Goal: Information Seeking & Learning: Learn about a topic

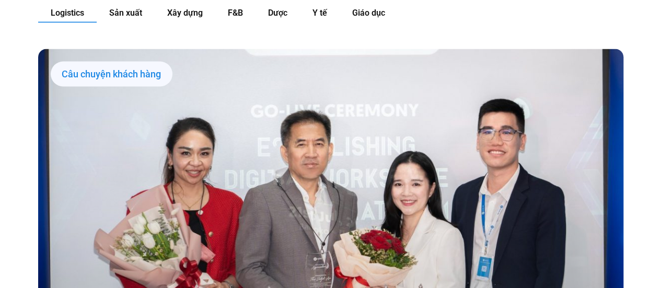
scroll to position [1044, 0]
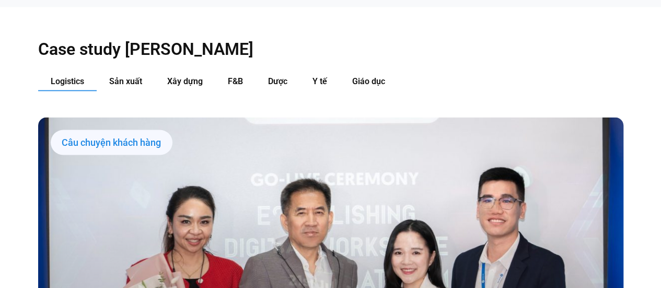
click at [70, 76] on span "Logistics" at bounding box center [67, 81] width 33 height 10
click at [73, 76] on span "Logistics" at bounding box center [67, 81] width 33 height 10
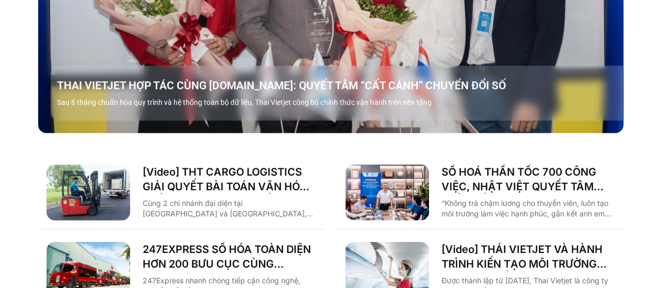
scroll to position [1252, 0]
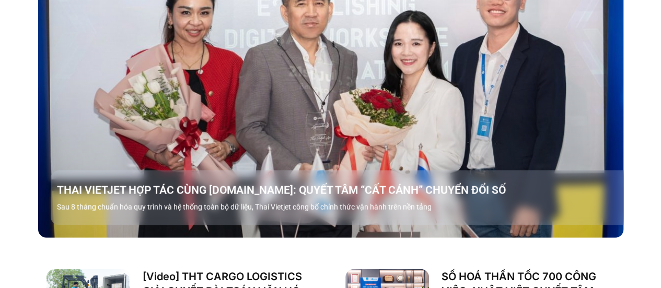
click at [202, 82] on link "Các tab. Mở mục bằng phím Enter hoặc Space, đóng bằng phím Esc và di chuyển bằn…" at bounding box center [330, 73] width 585 height 329
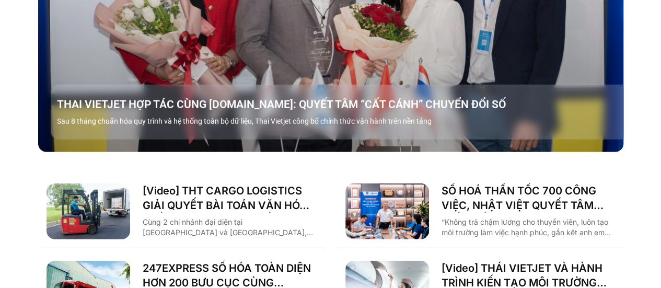
scroll to position [1462, 0]
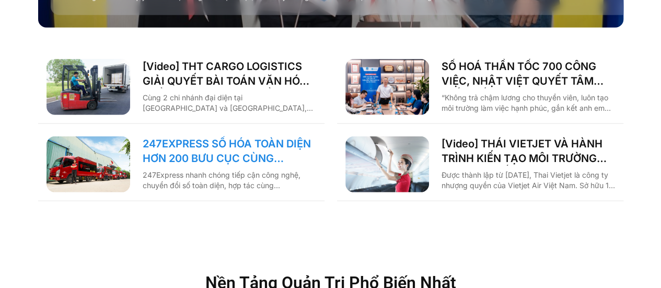
click at [238, 136] on link "247EXPRESS SỐ HÓA TOÀN DIỆN HƠN 200 BƯU CỤC CÙNG [DOMAIN_NAME]" at bounding box center [229, 150] width 173 height 29
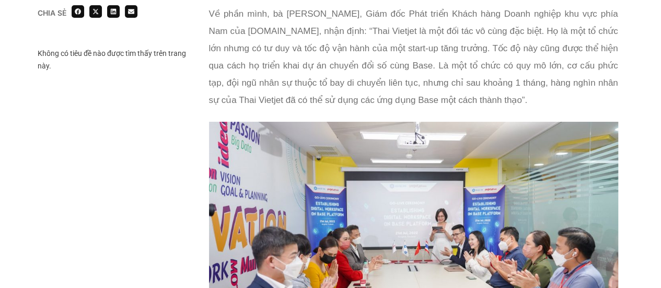
scroll to position [1933, 0]
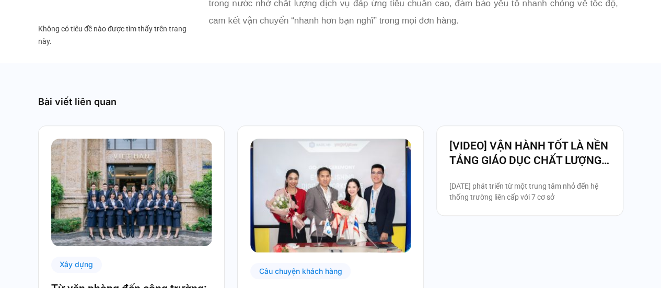
scroll to position [2350, 0]
